Goal: Task Accomplishment & Management: Use online tool/utility

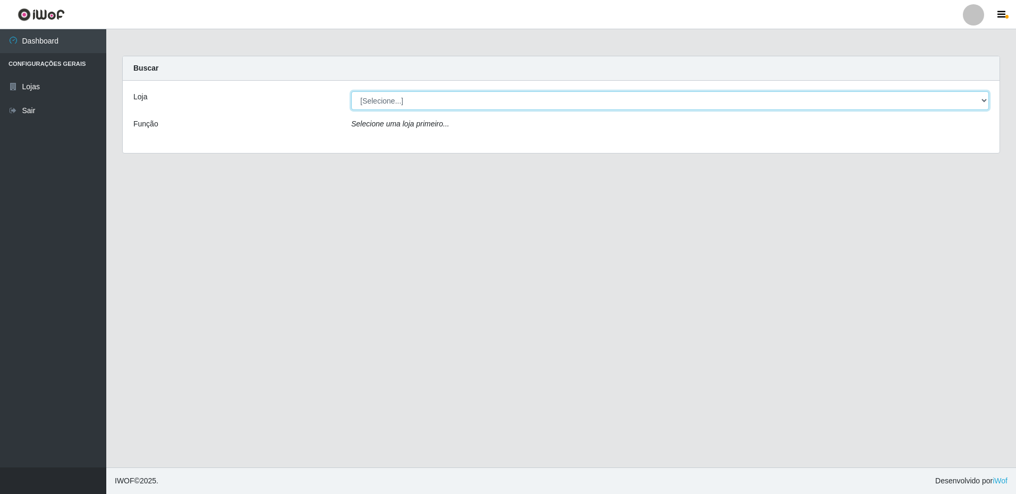
click at [417, 106] on select "[Selecione...] Extrabom - Loja 16 [GEOGRAPHIC_DATA]" at bounding box center [670, 100] width 638 height 19
select select "450"
click at [351, 91] on select "[Selecione...] Extrabom - Loja 16 [GEOGRAPHIC_DATA]" at bounding box center [670, 100] width 638 height 19
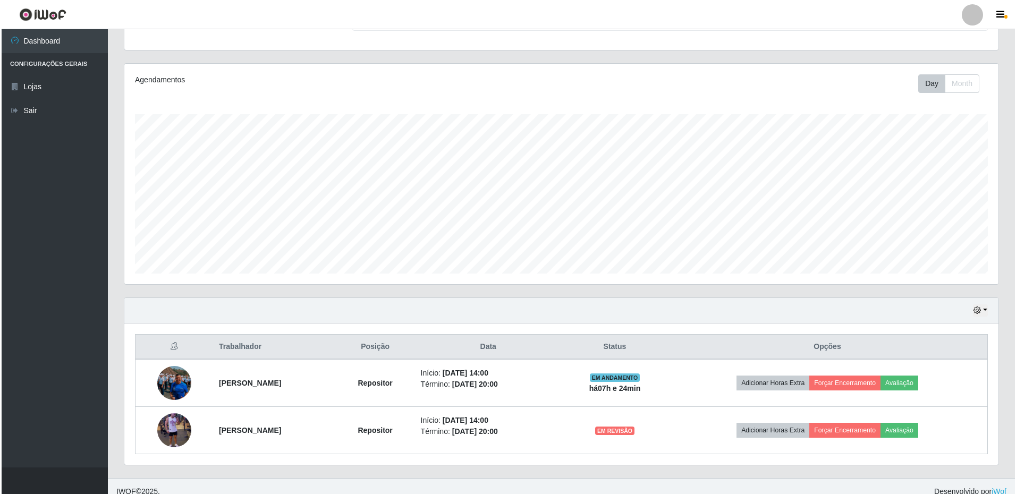
scroll to position [117, 0]
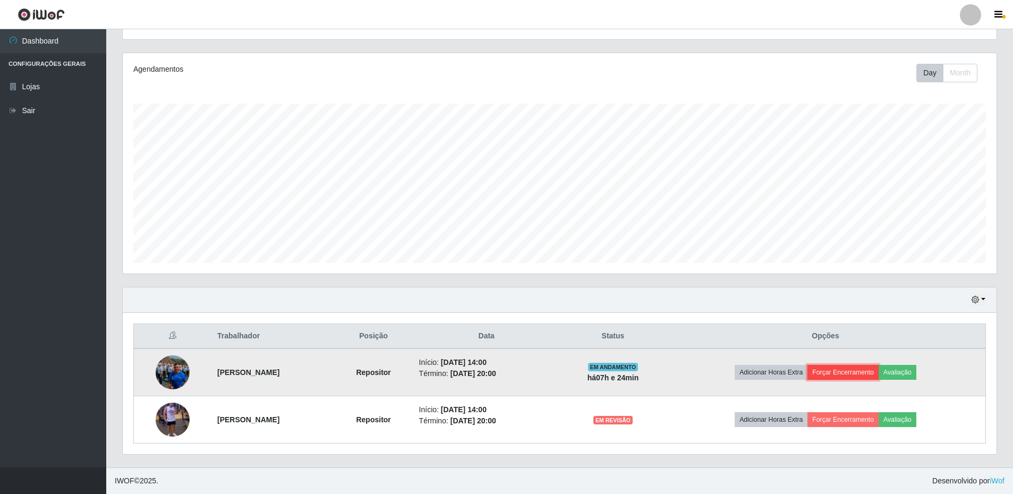
click at [846, 369] on button "Forçar Encerramento" at bounding box center [843, 372] width 71 height 15
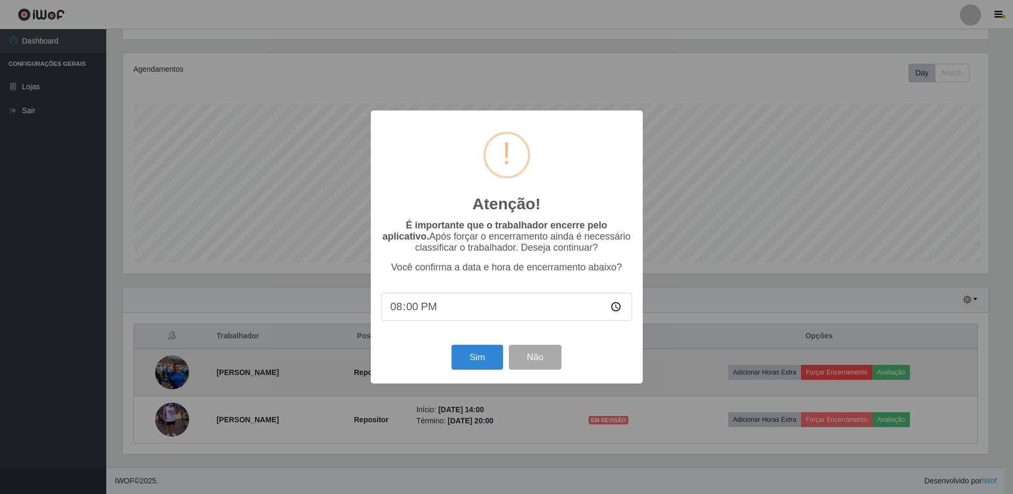
scroll to position [221, 869]
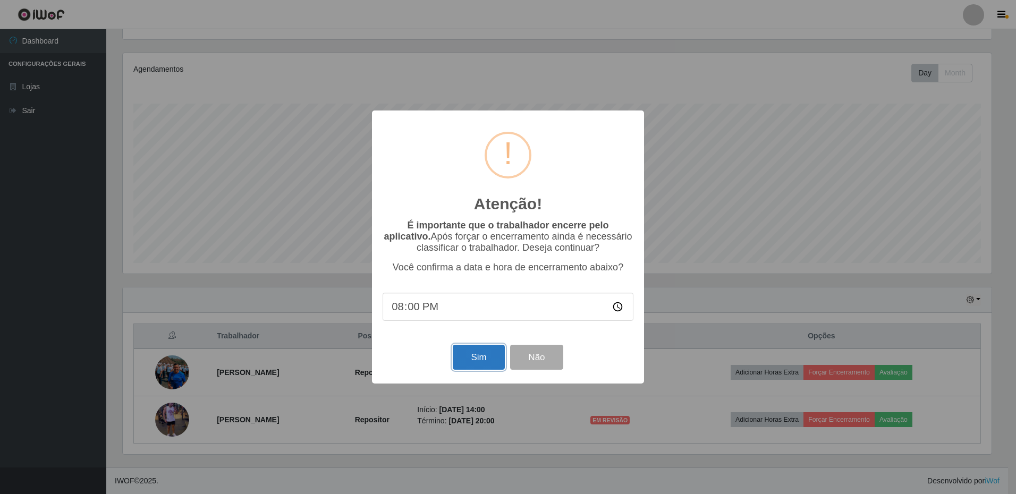
click at [475, 362] on button "Sim" at bounding box center [479, 357] width 52 height 25
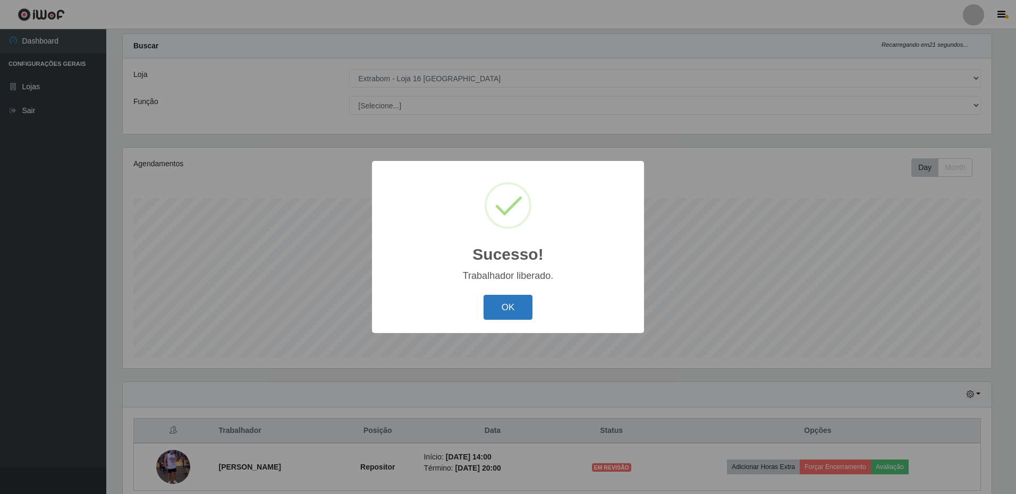
click at [499, 311] on button "OK" at bounding box center [508, 307] width 49 height 25
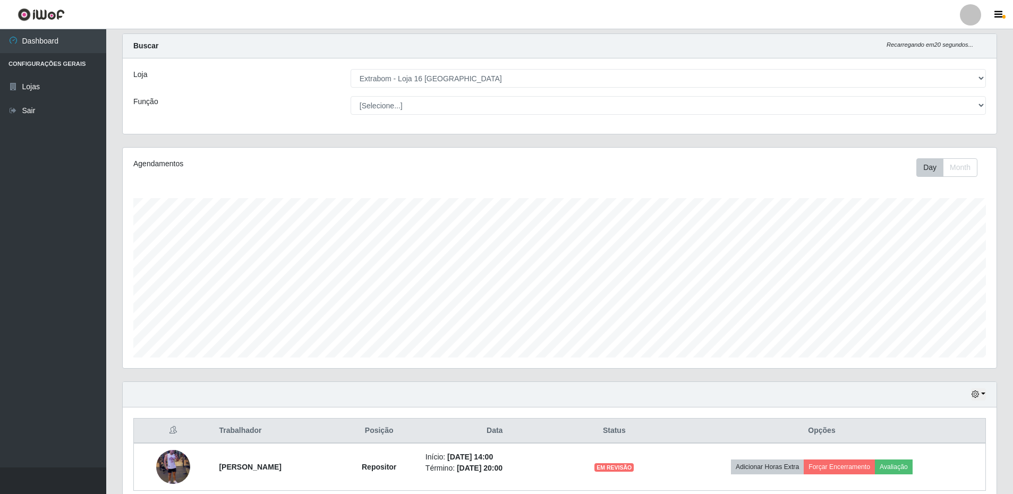
scroll to position [70, 0]
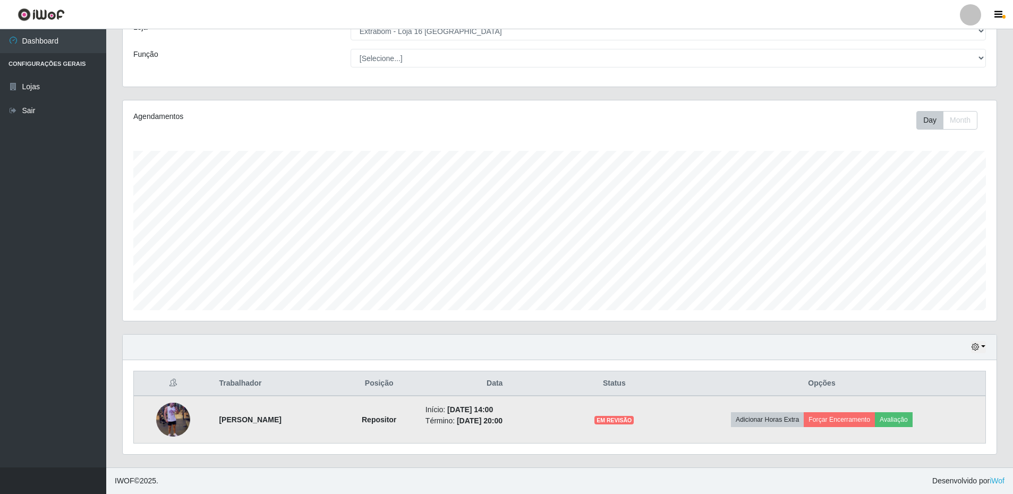
click at [170, 419] on img at bounding box center [173, 420] width 34 height 61
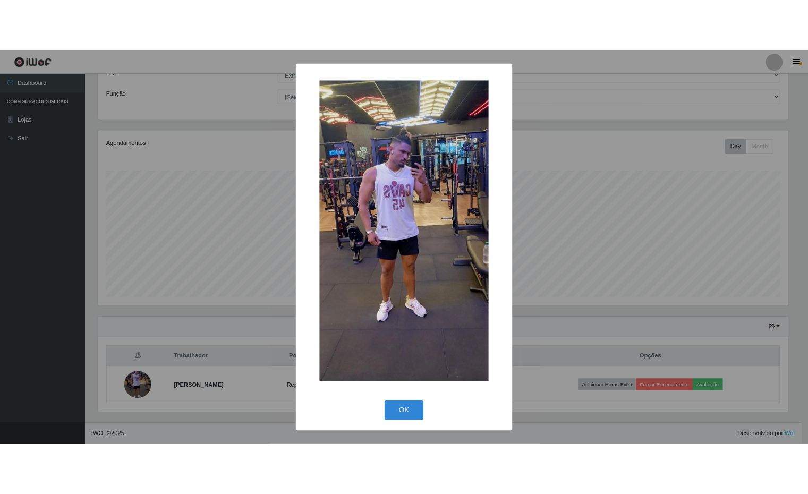
scroll to position [531158, 530715]
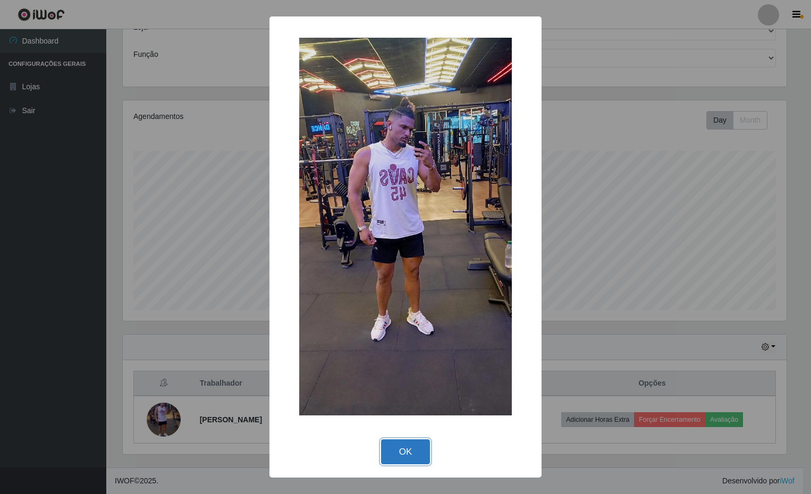
click at [415, 454] on button "OK" at bounding box center [405, 451] width 49 height 25
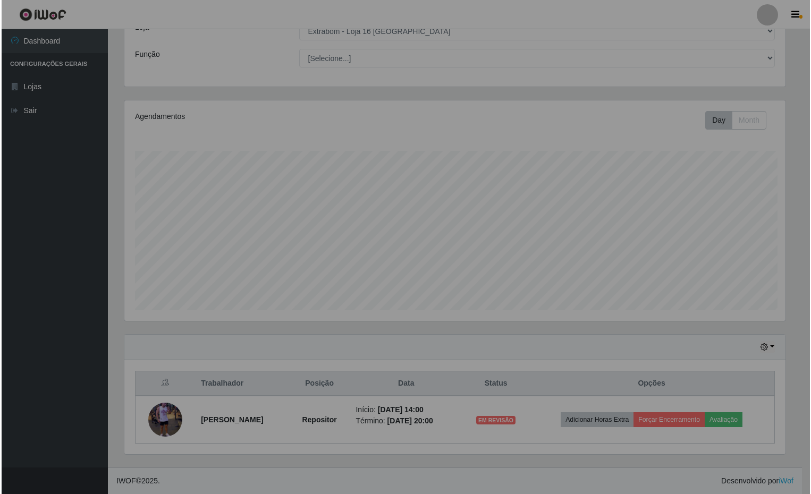
scroll to position [221, 669]
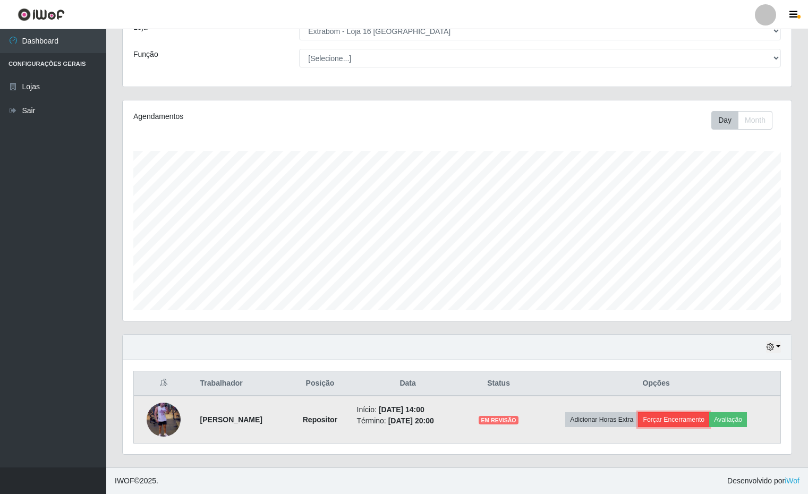
click at [695, 419] on button "Forçar Encerramento" at bounding box center [673, 419] width 71 height 15
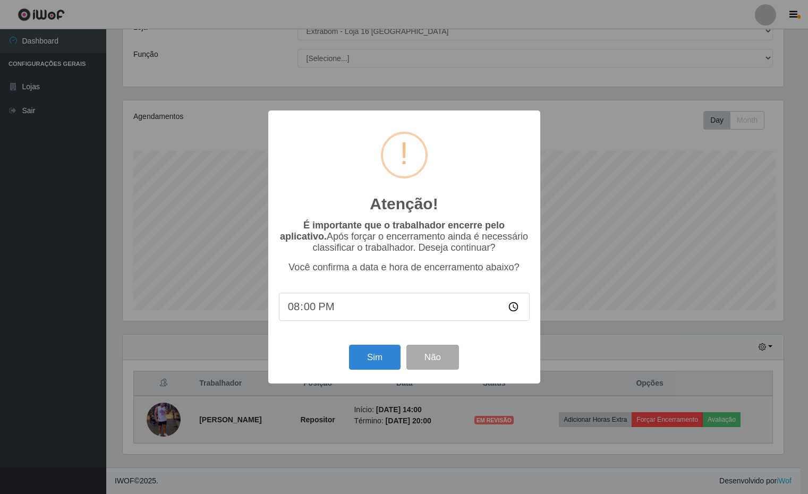
scroll to position [221, 664]
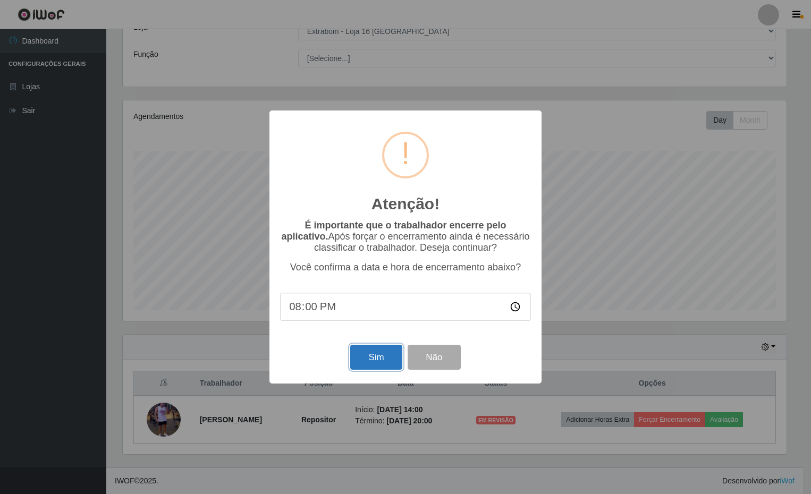
click at [371, 360] on button "Sim" at bounding box center [376, 357] width 52 height 25
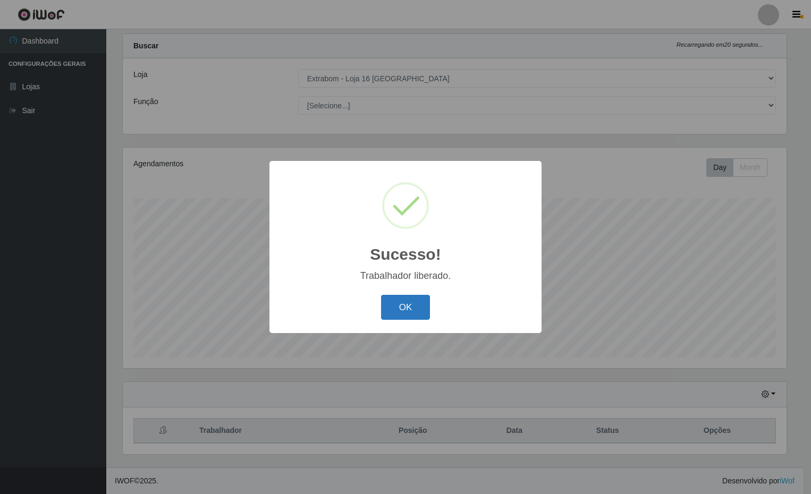
click at [405, 310] on button "OK" at bounding box center [405, 307] width 49 height 25
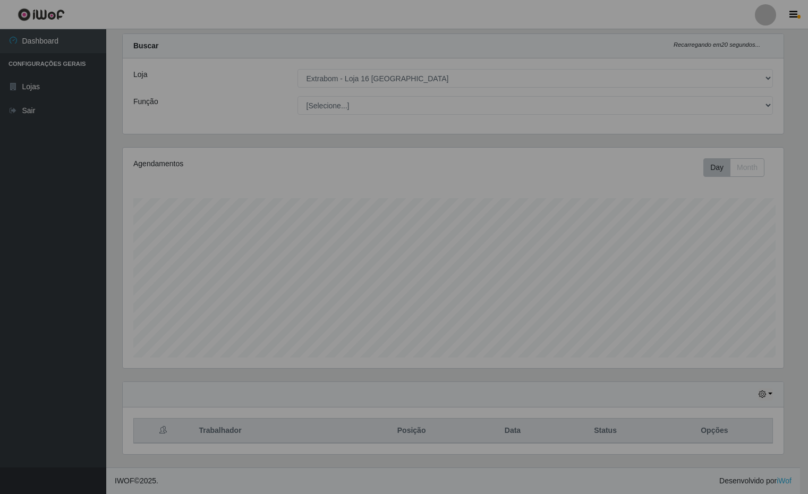
scroll to position [221, 669]
